Goal: Use online tool/utility: Utilize a website feature to perform a specific function

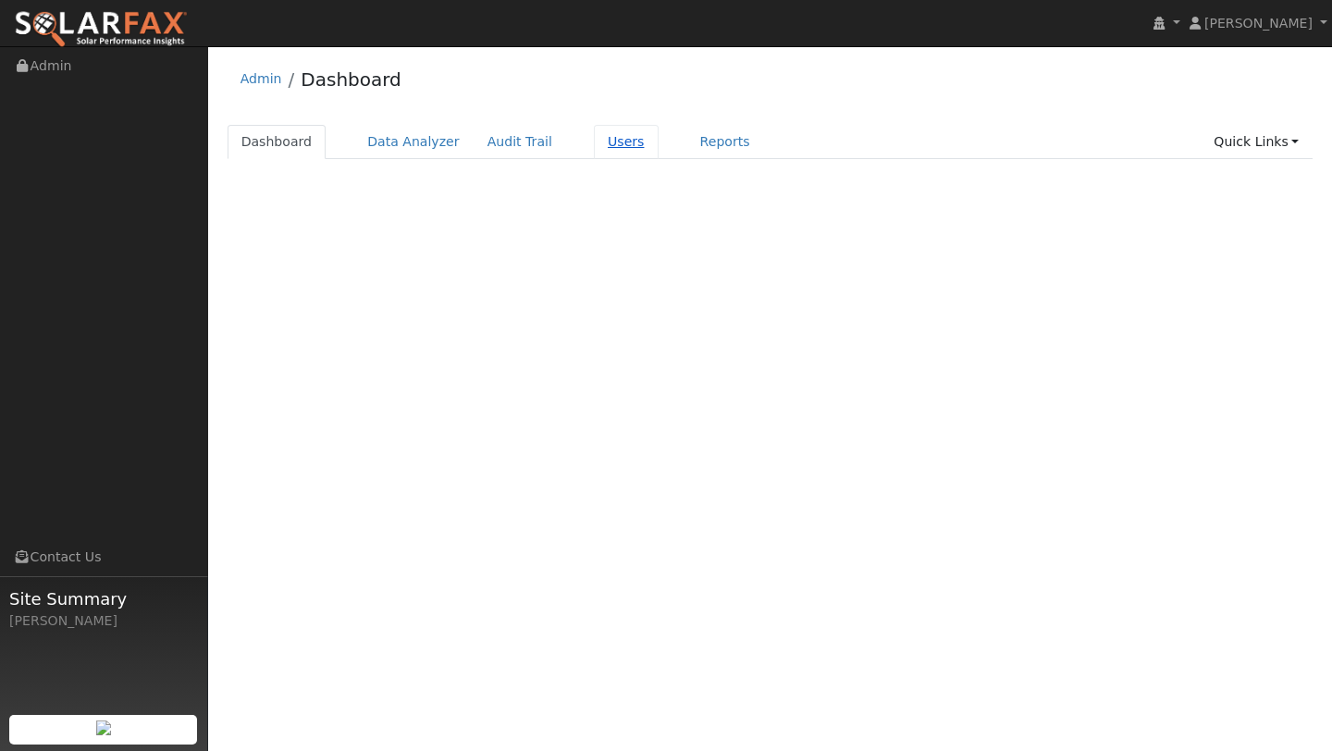
click at [594, 127] on link "Users" at bounding box center [626, 142] width 65 height 34
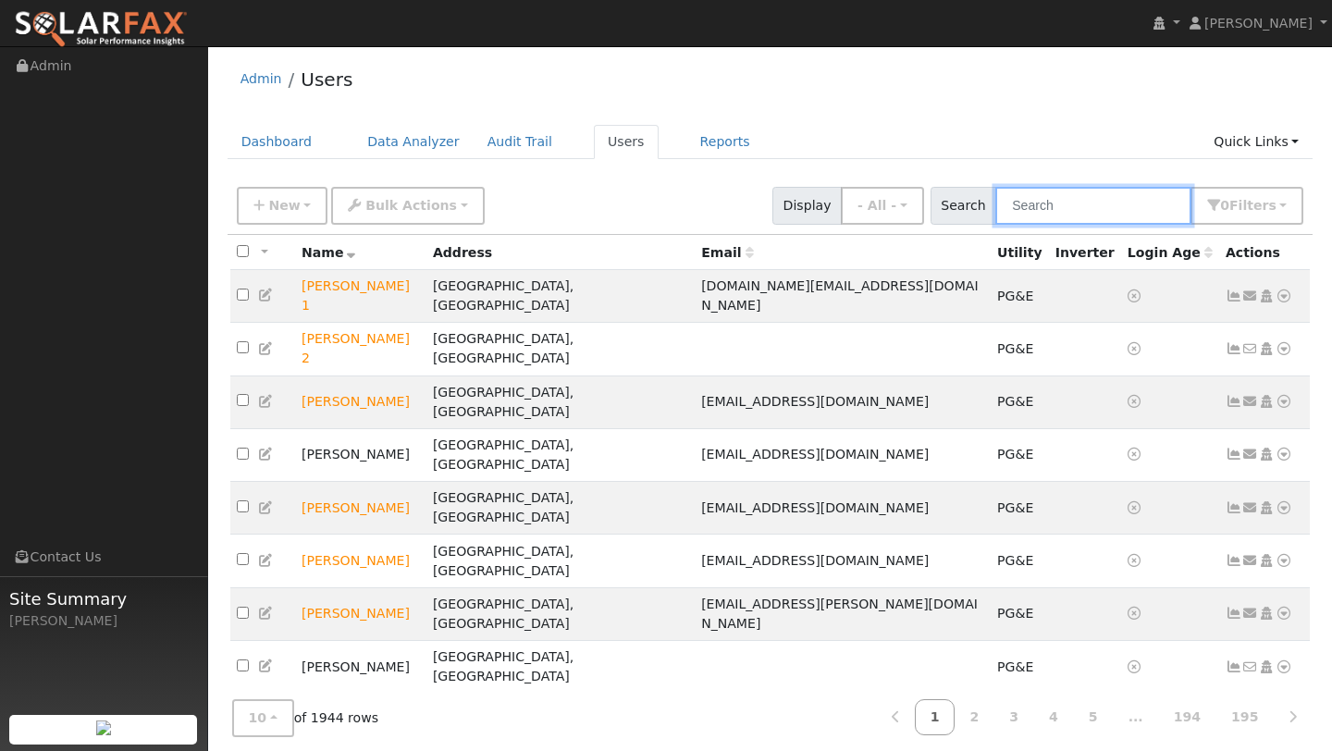
click at [1044, 216] on input "text" at bounding box center [1093, 206] width 196 height 38
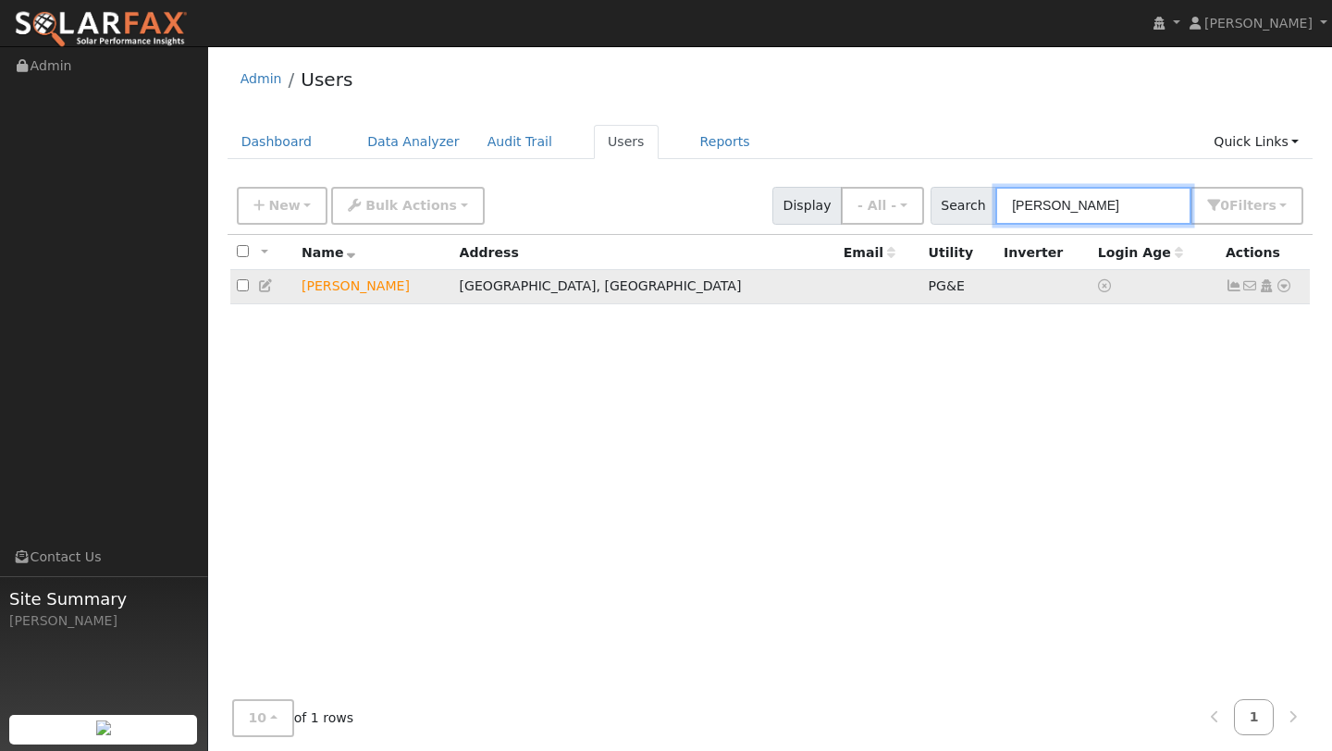
type input "[PERSON_NAME]"
click at [1288, 289] on icon at bounding box center [1284, 285] width 17 height 13
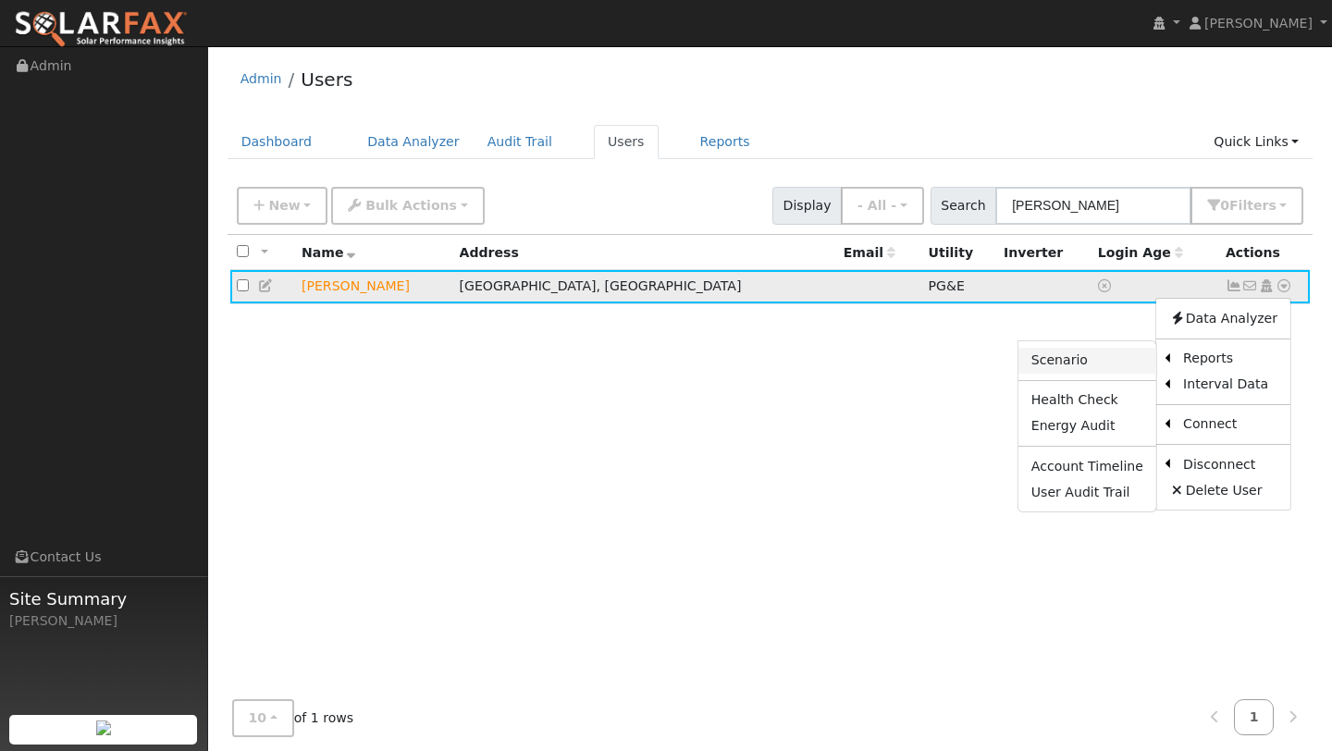
click at [1119, 358] on link "Scenario" at bounding box center [1088, 361] width 138 height 26
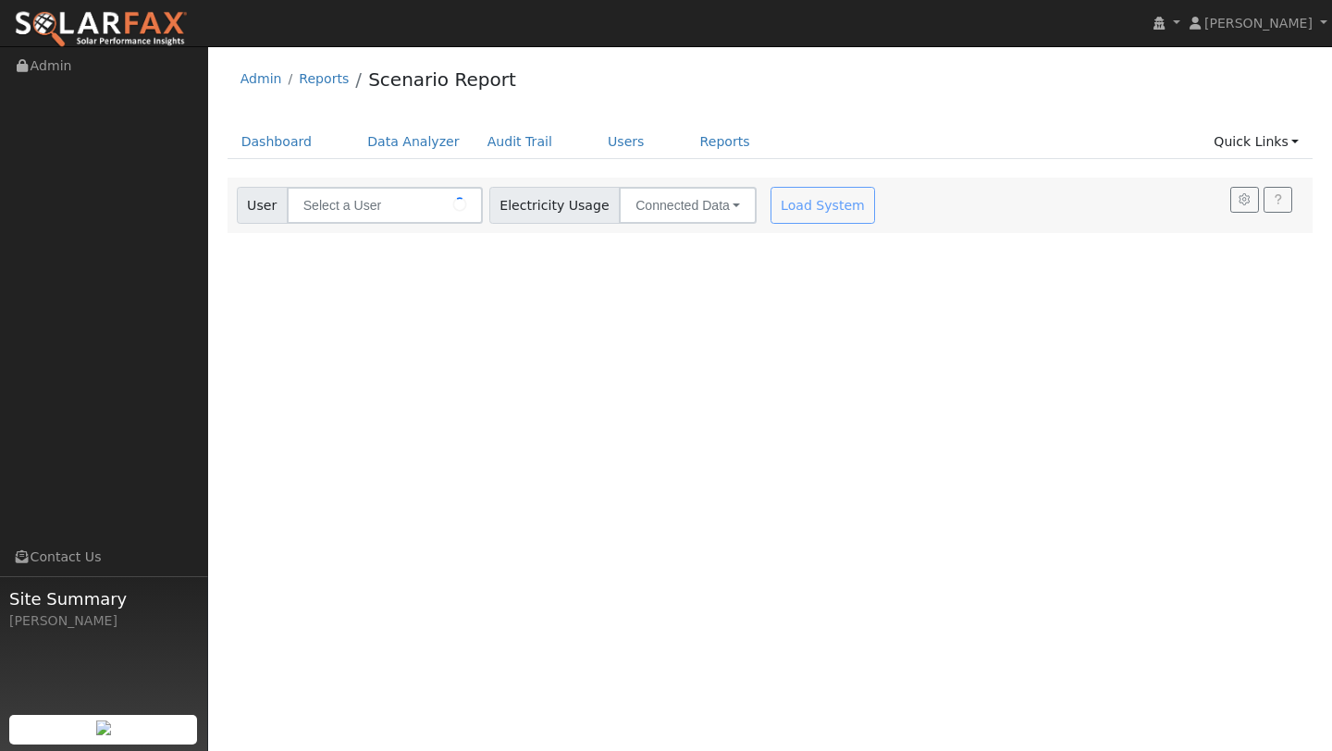
type input "[PERSON_NAME]"
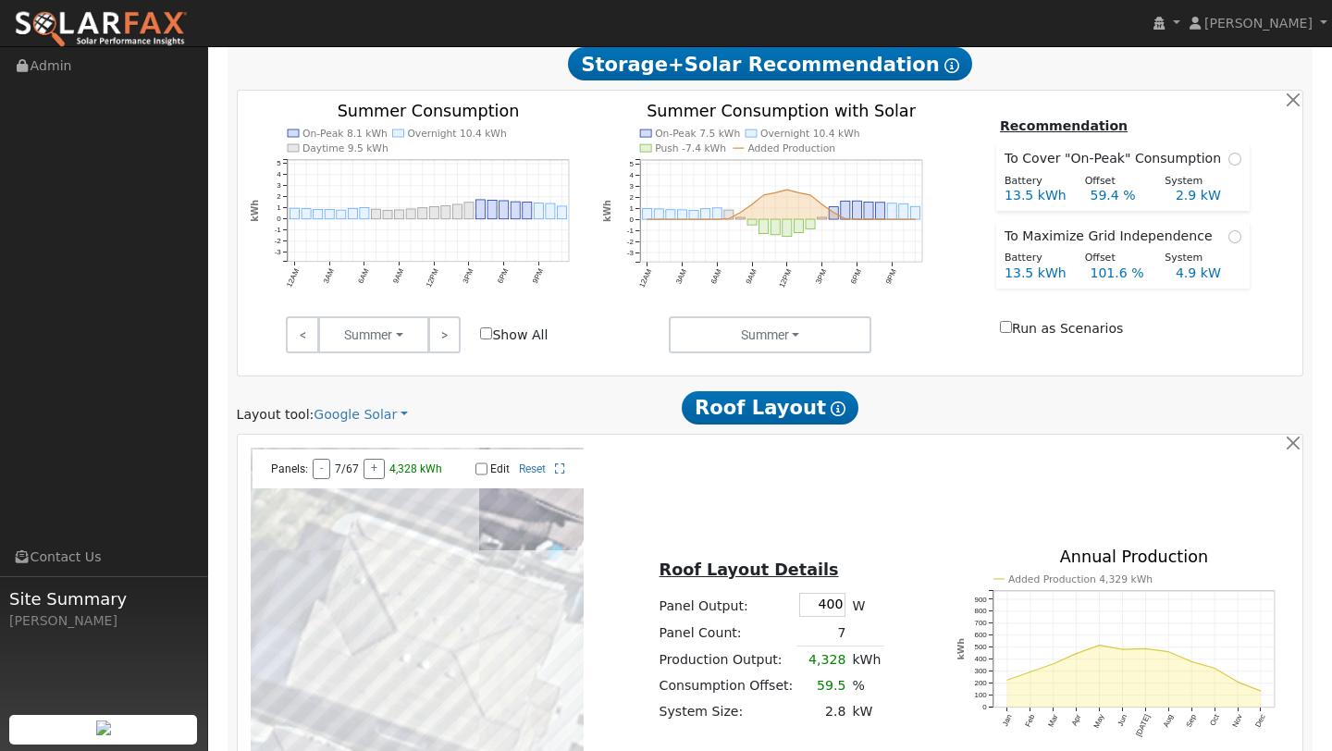
scroll to position [982, 0]
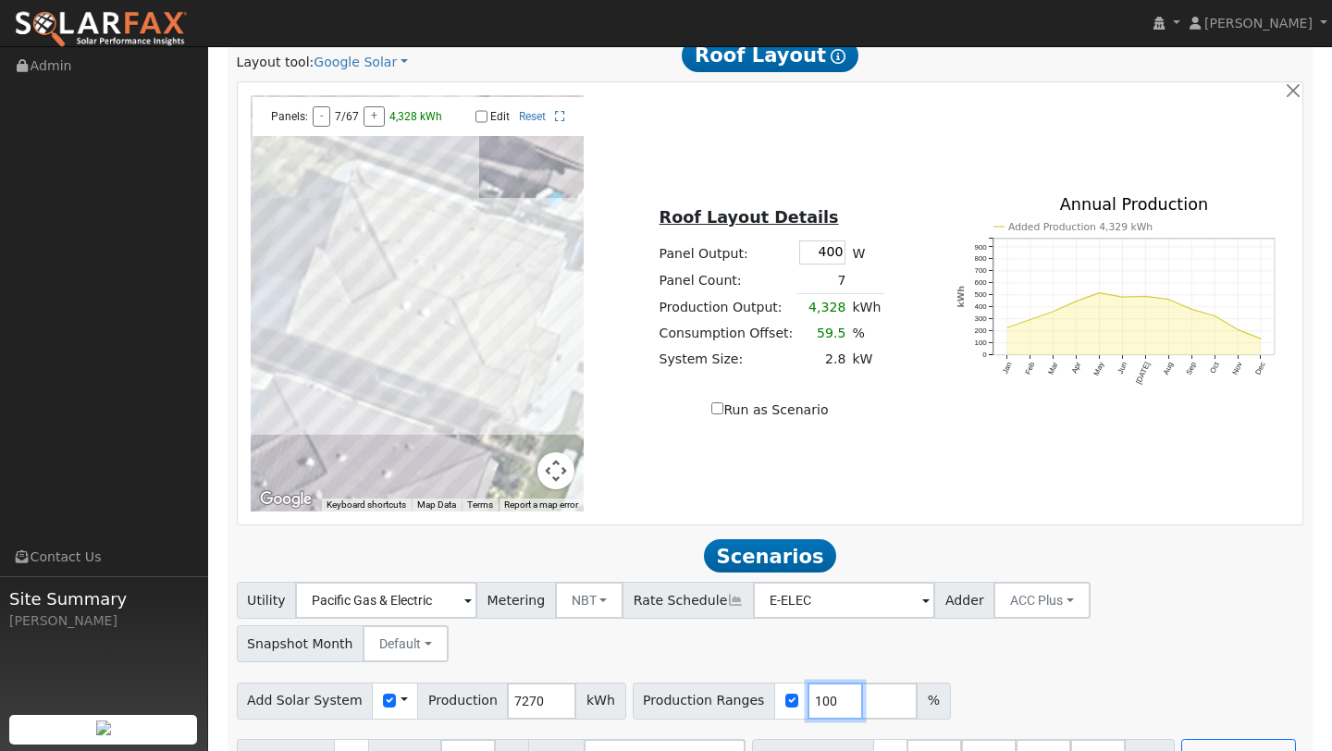
click at [814, 683] on input "100" at bounding box center [836, 701] width 56 height 37
type input "162"
click at [1071, 739] on input "number" at bounding box center [1098, 757] width 56 height 37
type input "0"
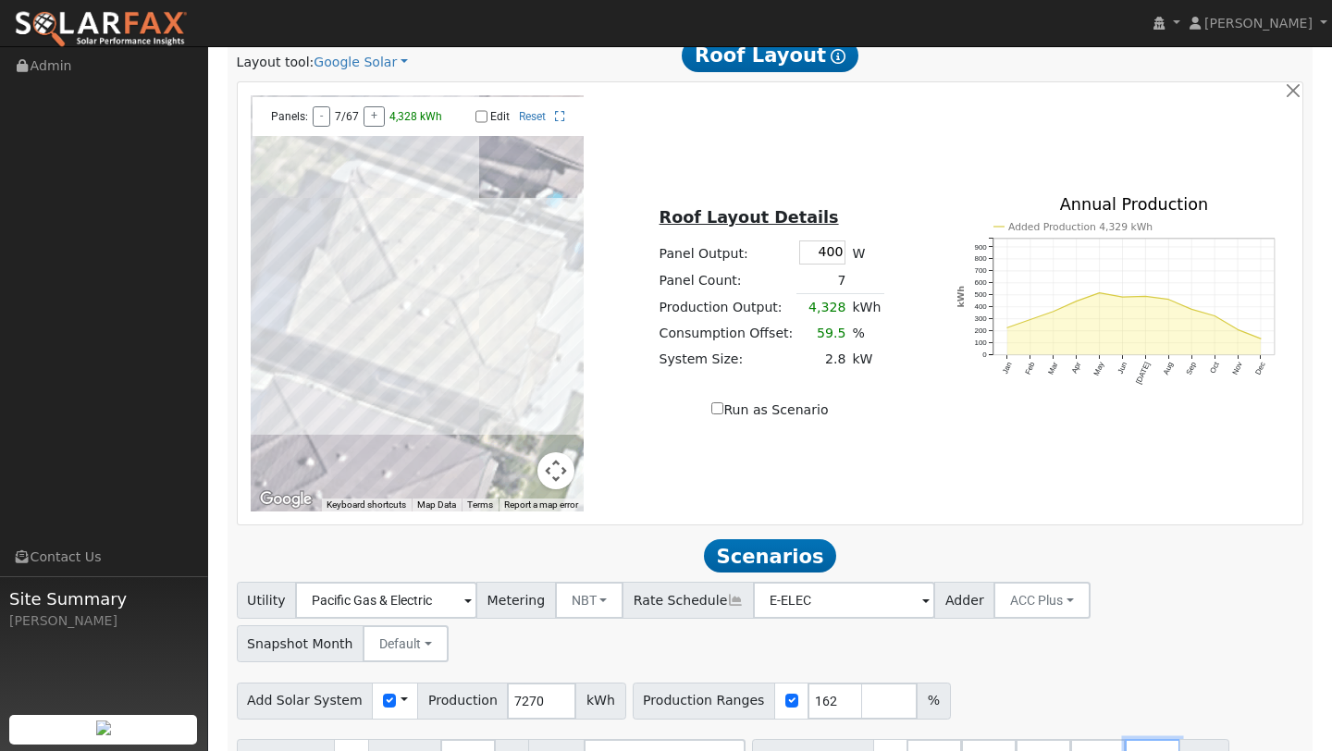
type input "13.5"
type input "27"
type input "40.5"
click at [1160, 739] on input "number" at bounding box center [1153, 757] width 56 height 37
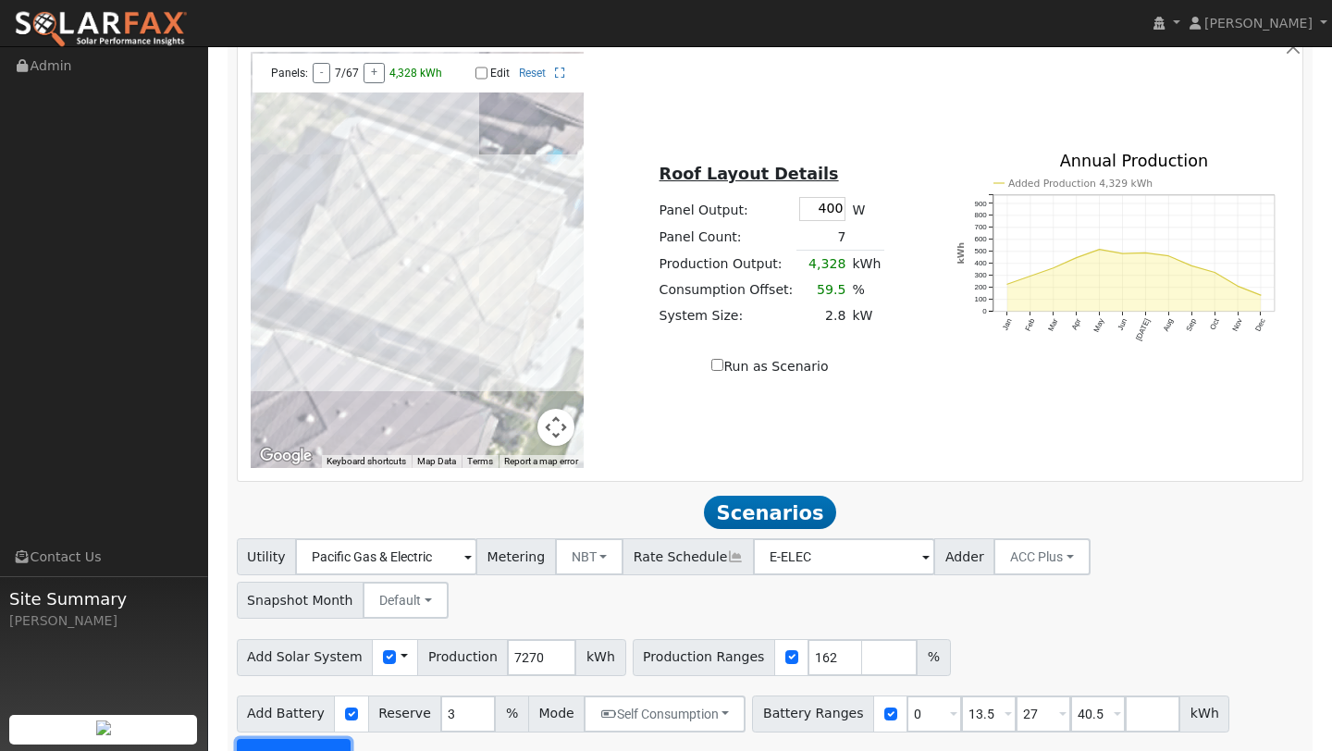
click at [293, 739] on button "Run Scenarios" at bounding box center [294, 757] width 114 height 37
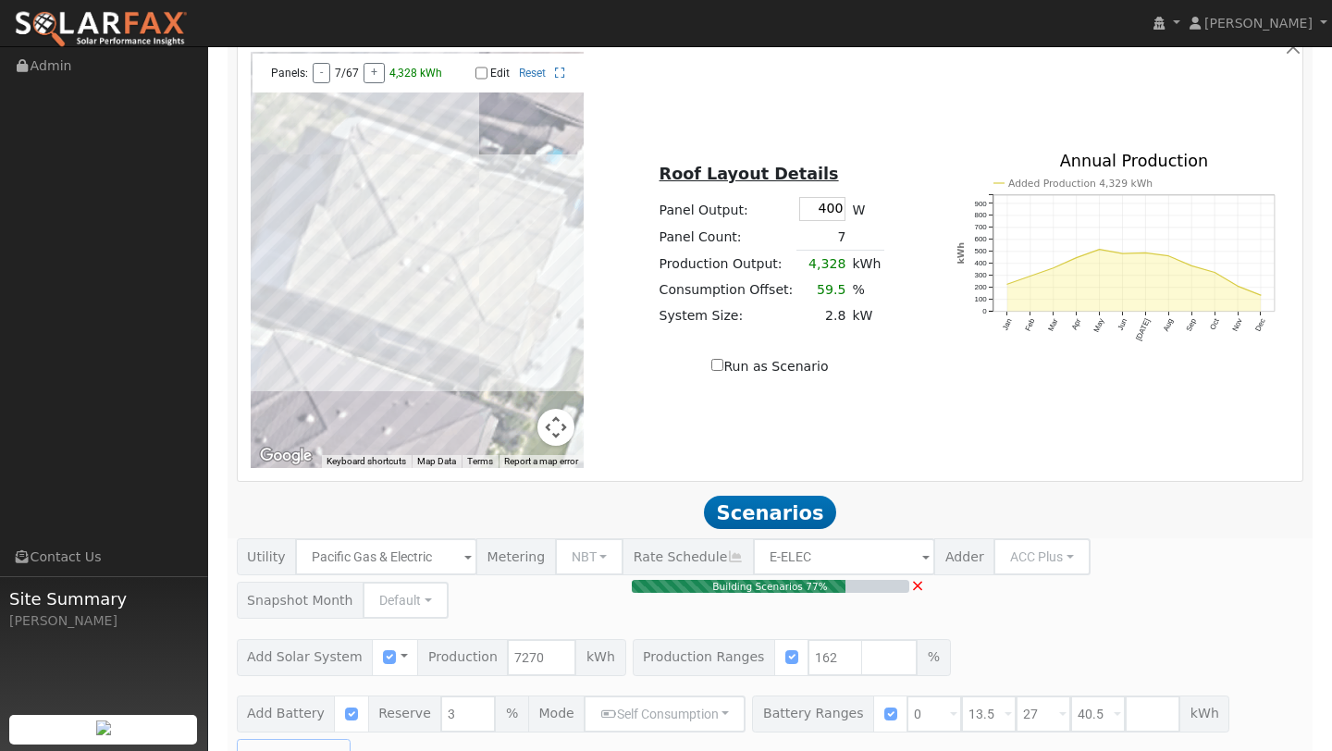
type input "7.9"
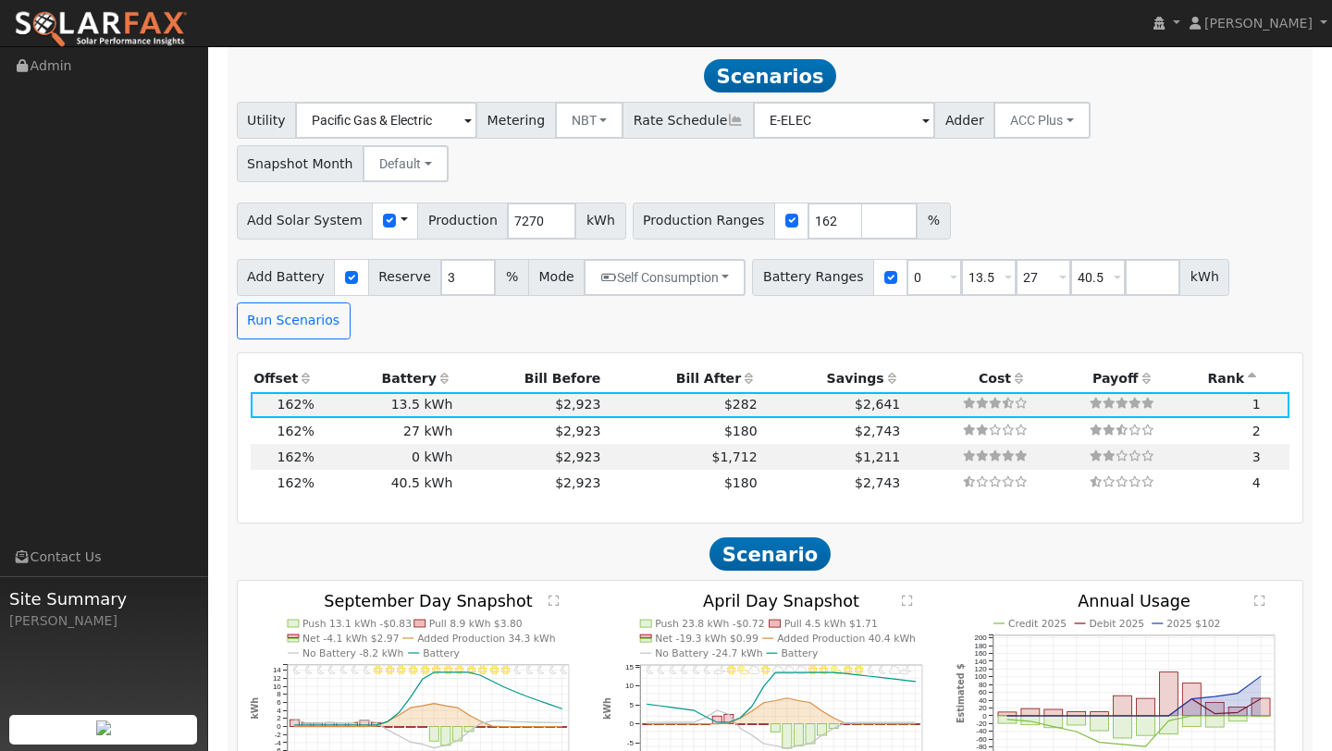
scroll to position [1465, 0]
